Goal: Information Seeking & Learning: Learn about a topic

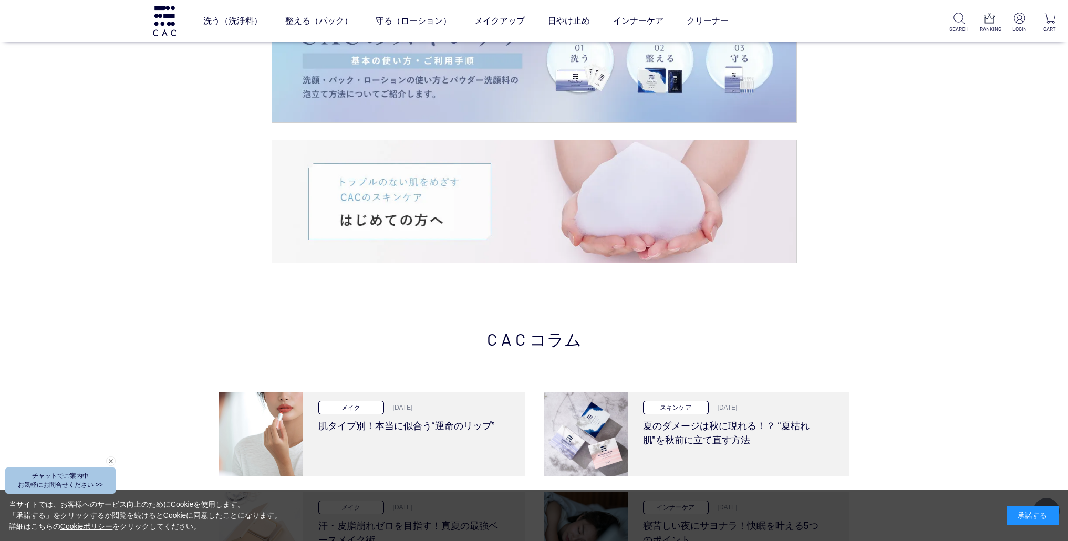
scroll to position [2046, 0]
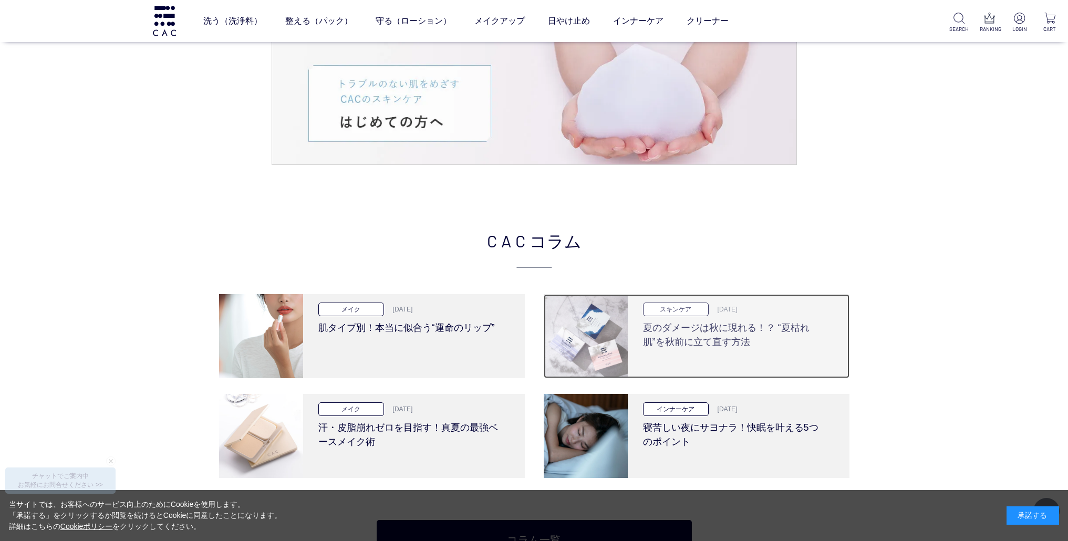
click at [612, 339] on img at bounding box center [586, 336] width 84 height 84
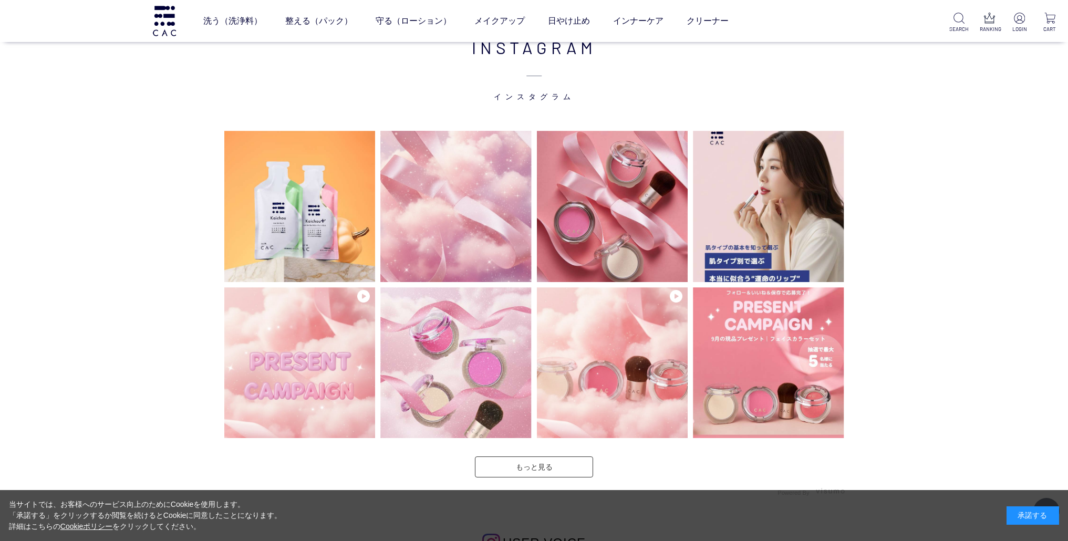
scroll to position [2684, 0]
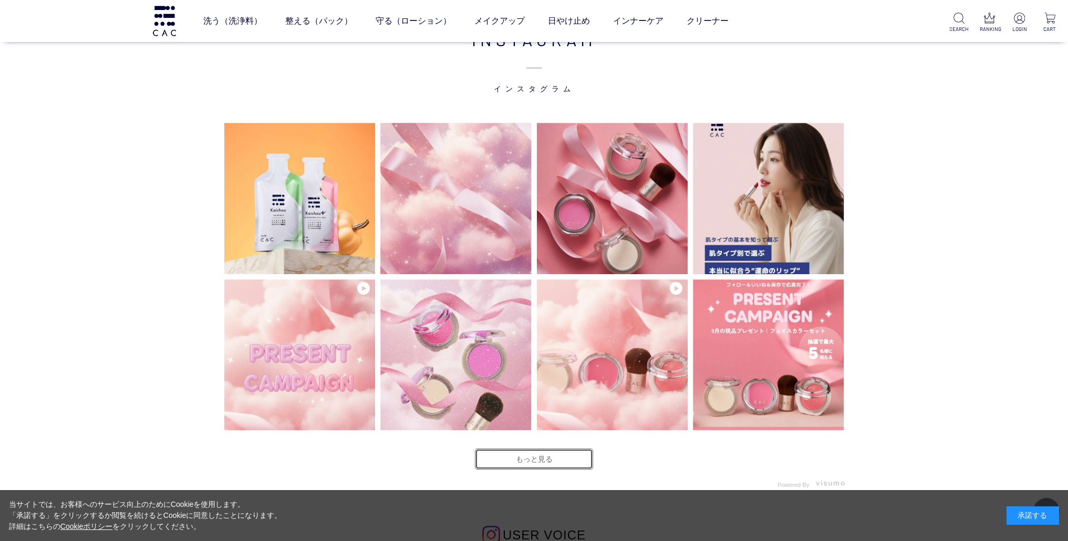
click at [547, 461] on link "もっと見る" at bounding box center [534, 459] width 118 height 21
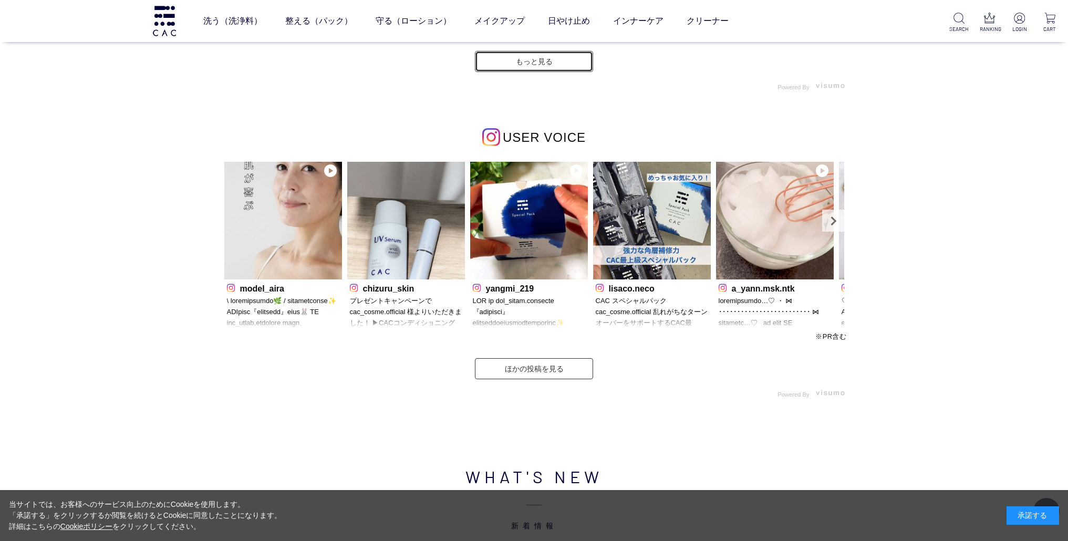
scroll to position [3392, 0]
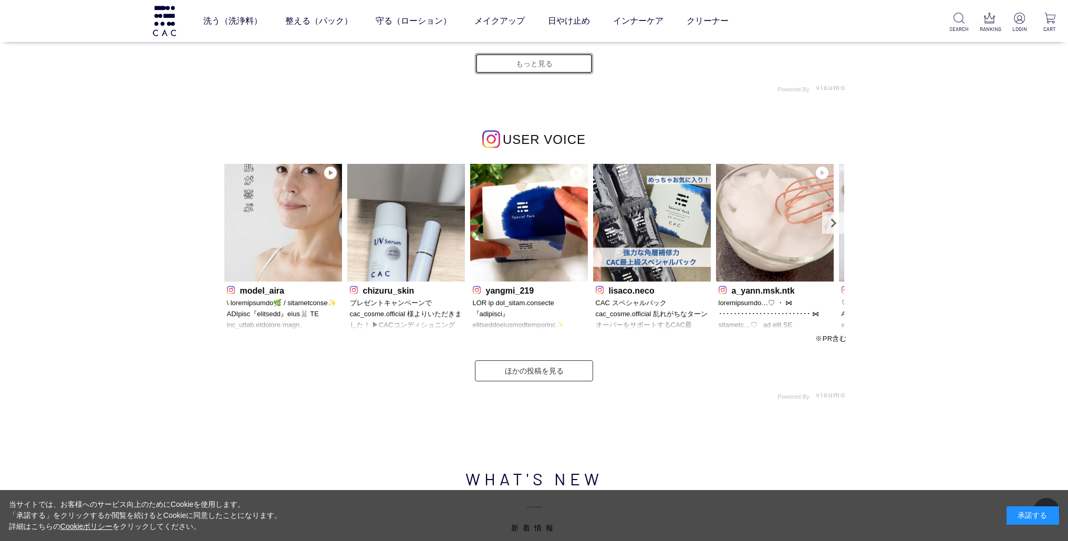
click at [533, 69] on link "もっと見る" at bounding box center [534, 63] width 118 height 21
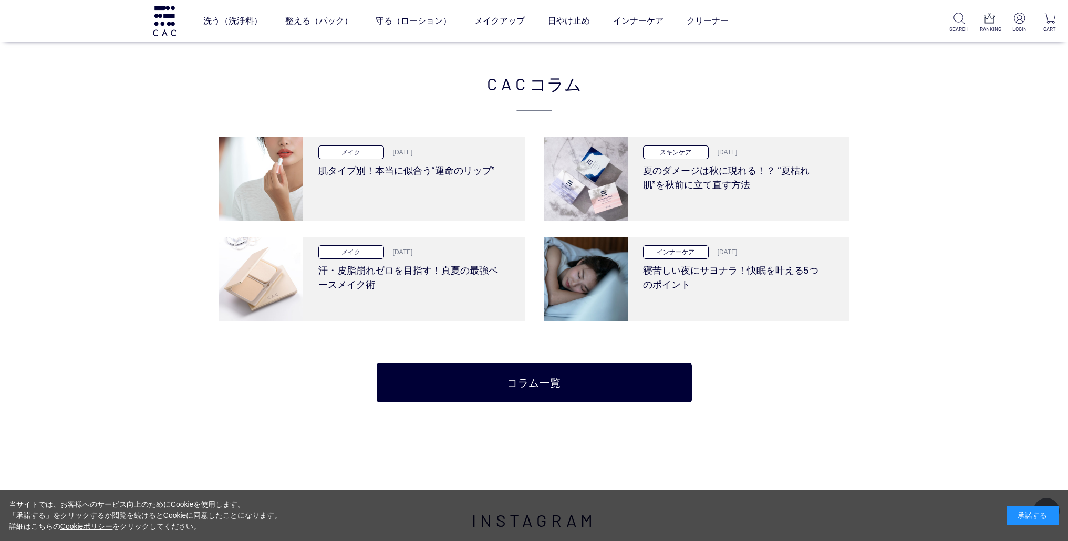
scroll to position [2198, 0]
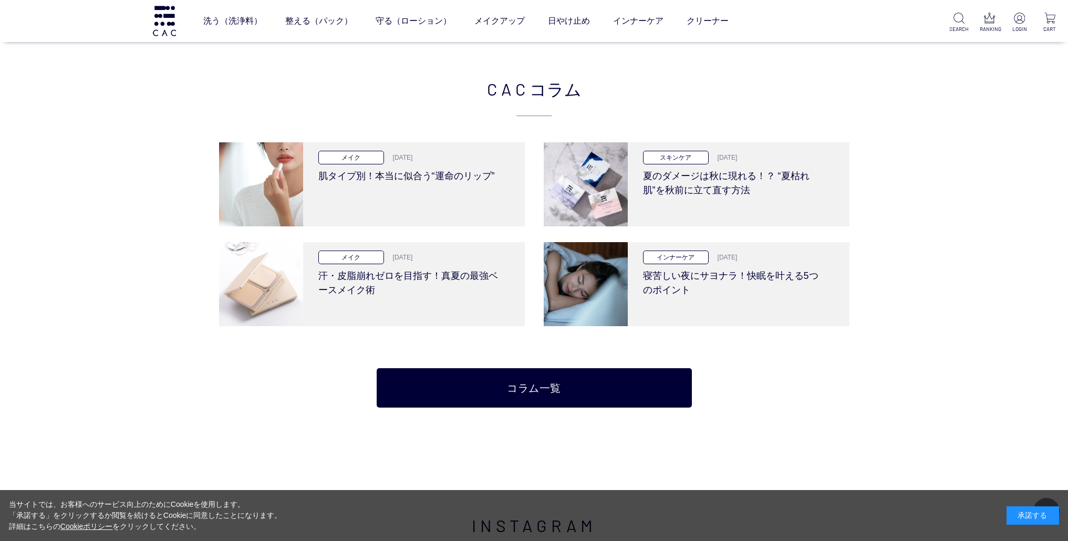
click at [983, 187] on div "CAC コラム メイク [DATE] 肌タイプ別！本当に似合う“運命のリップ” スキンケア [DATE] 夏のダメージは秋に現れる！？ “夏枯れ肌”を秋前に立…" at bounding box center [534, 242] width 1068 height 437
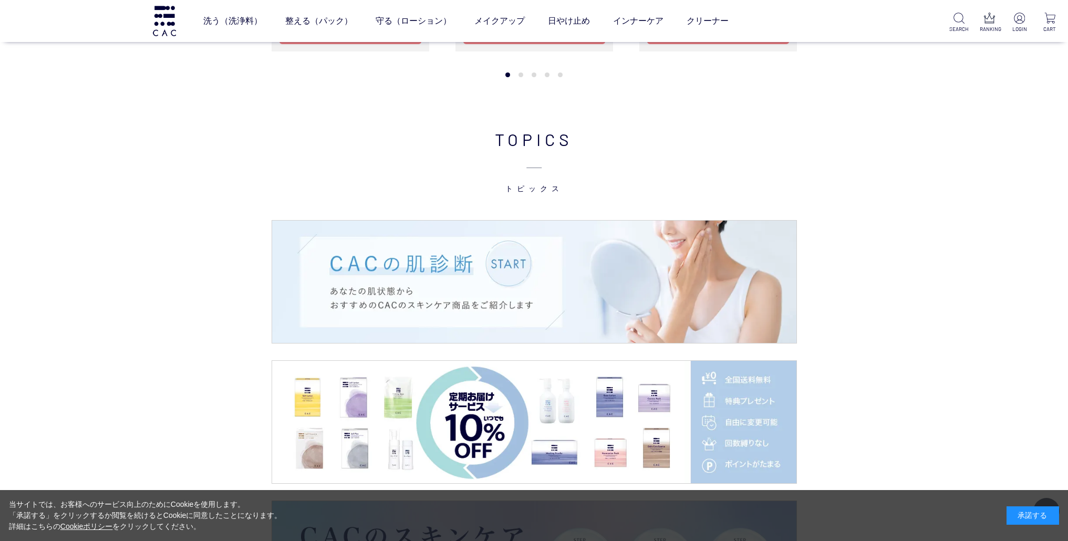
scroll to position [1027, 0]
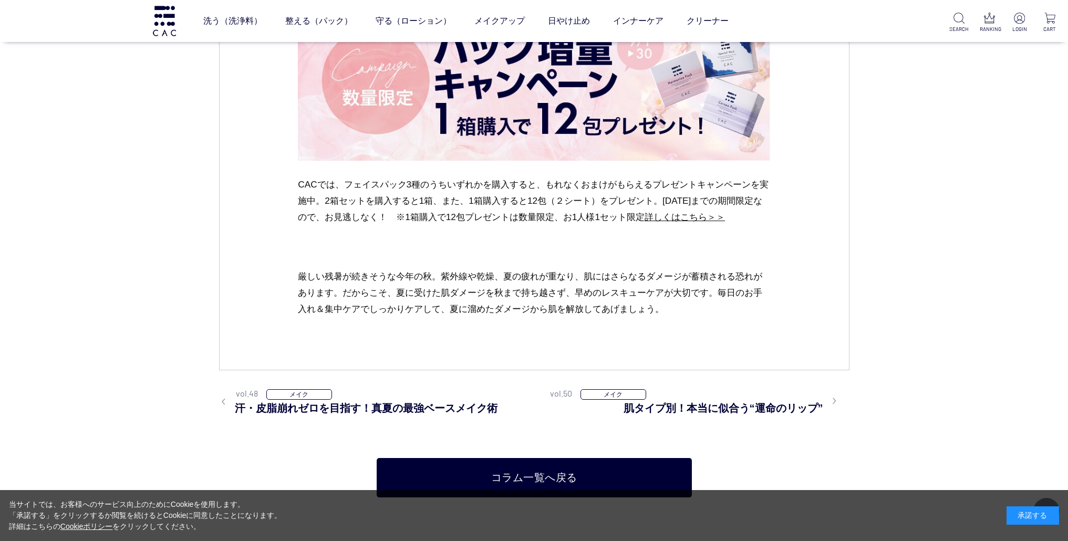
scroll to position [5182, 0]
